Goal: Find specific page/section: Find specific page/section

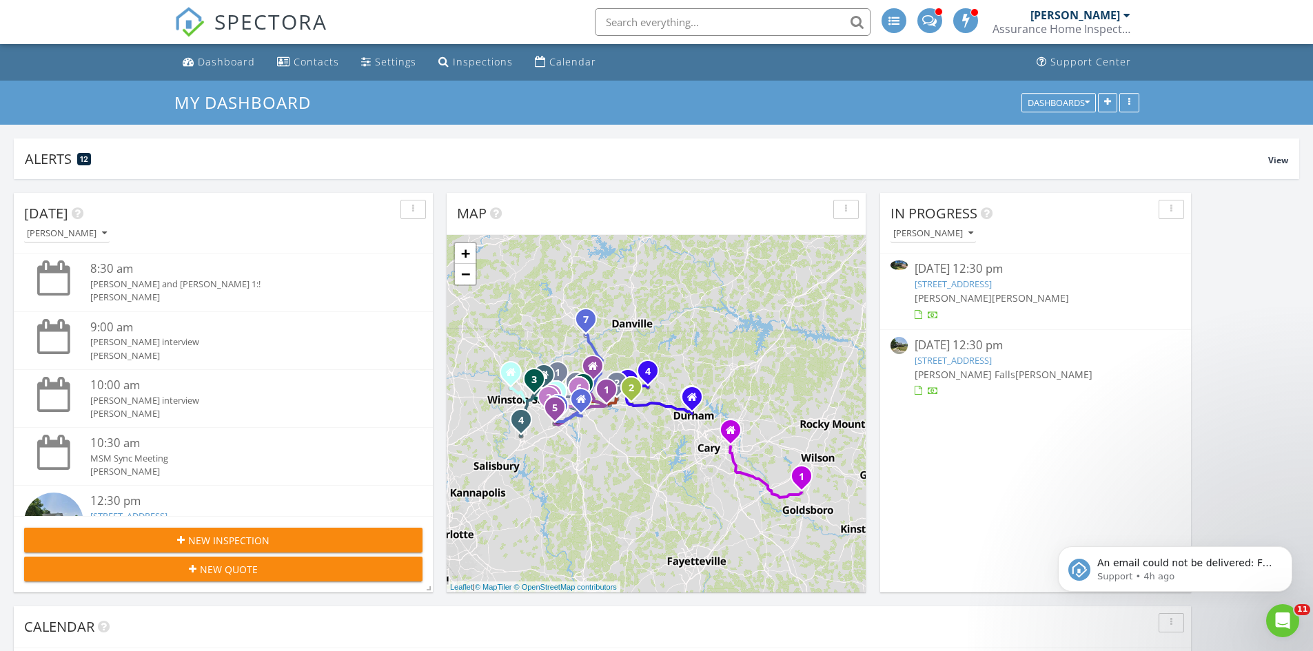
click at [935, 356] on link "10 Willow Oak , Elon, NC 27244" at bounding box center [953, 360] width 77 height 12
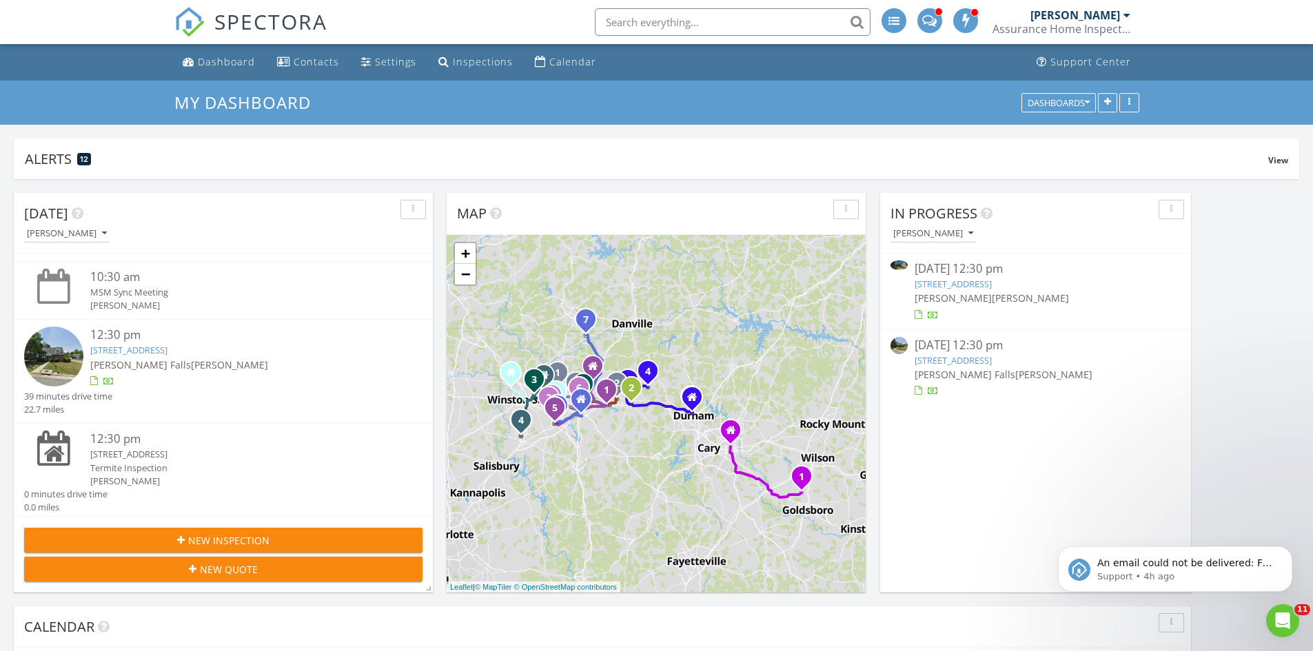
scroll to position [170, 0]
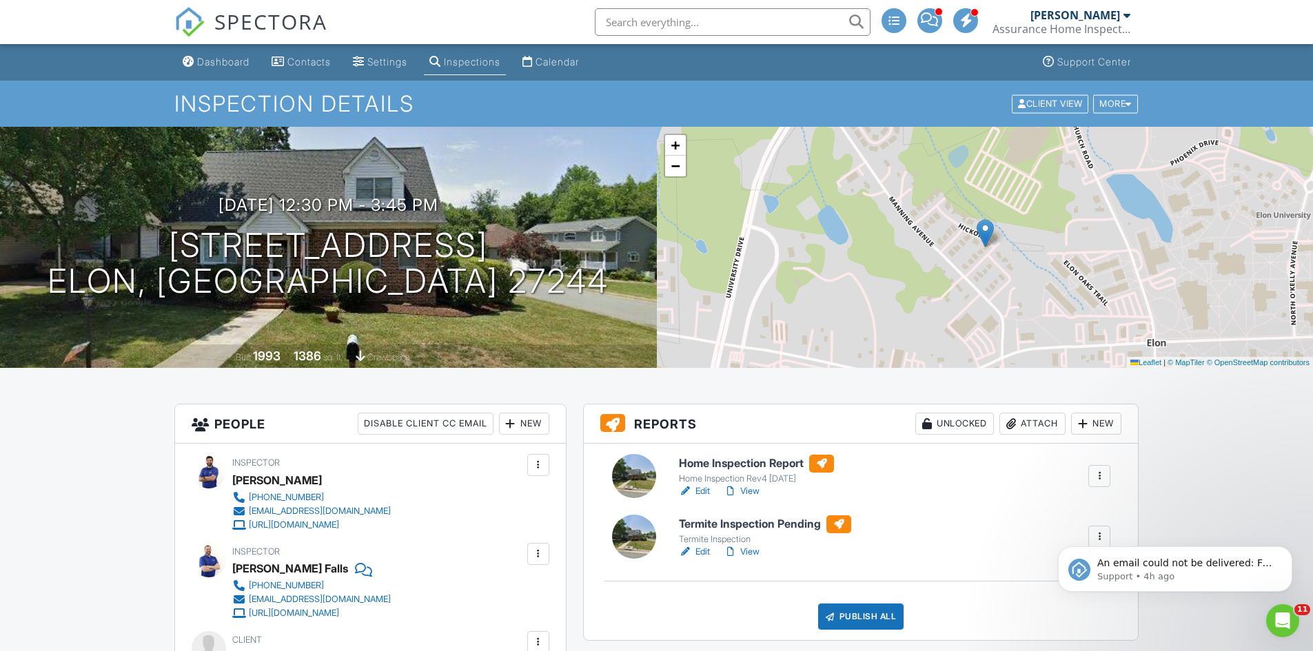
click at [759, 462] on h6 "Home Inspection Report" at bounding box center [756, 464] width 155 height 18
click at [759, 489] on link "View" at bounding box center [742, 491] width 36 height 14
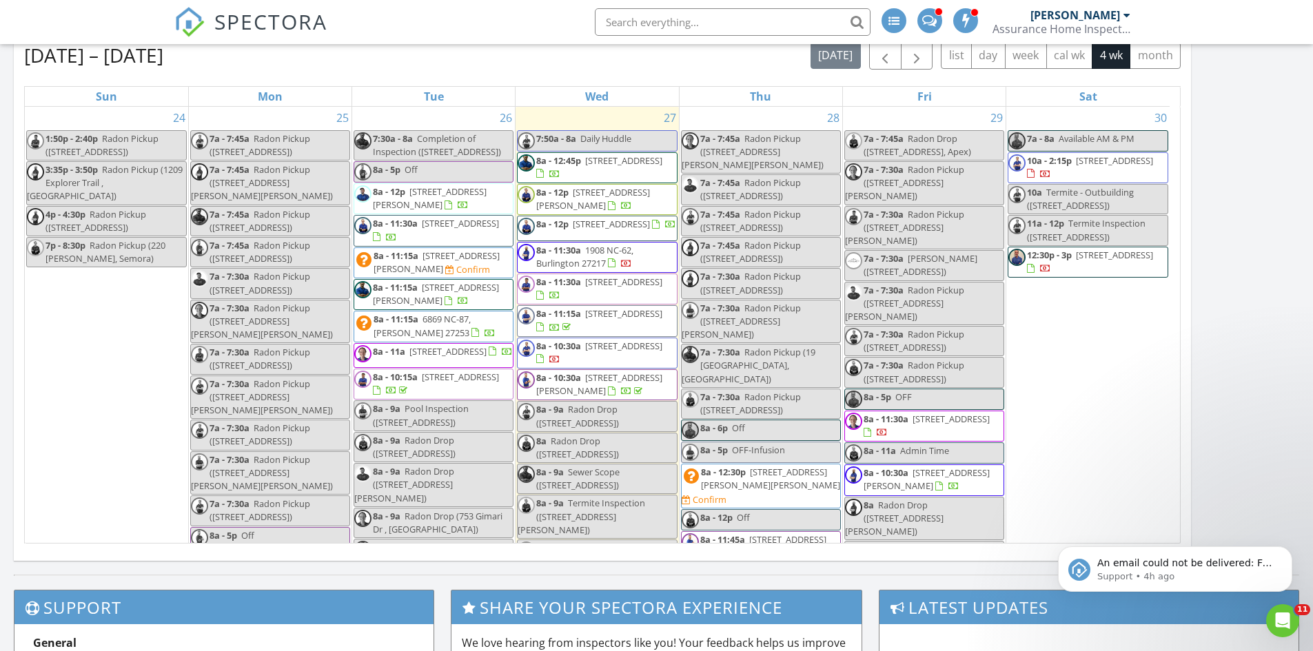
scroll to position [551, 0]
